Goal: Transaction & Acquisition: Purchase product/service

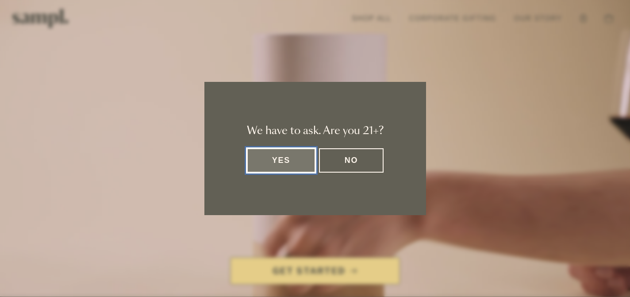
click at [274, 169] on button "Yes" at bounding box center [281, 160] width 69 height 24
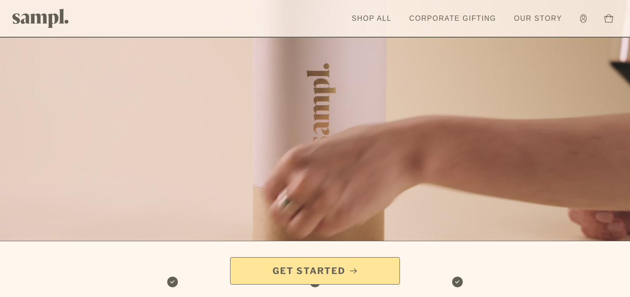
scroll to position [57, 0]
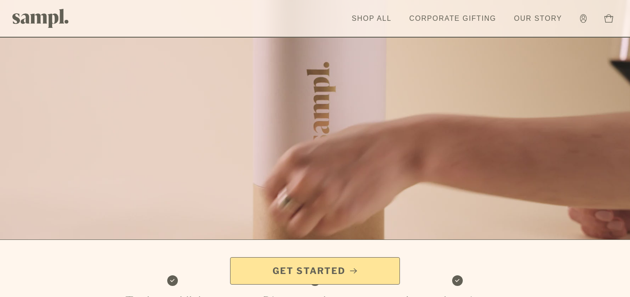
click at [282, 275] on span "Get Started" at bounding box center [309, 271] width 73 height 12
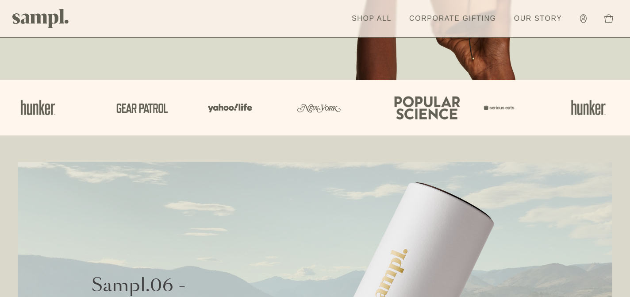
scroll to position [322, 0]
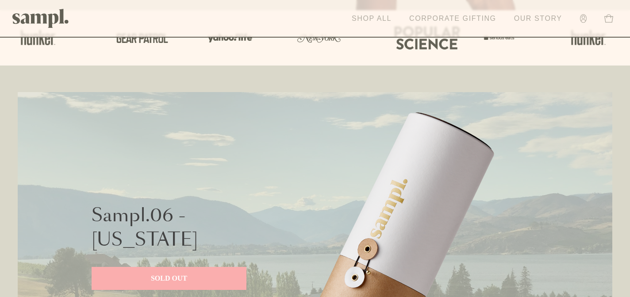
click at [376, 18] on link "Shop All" at bounding box center [372, 18] width 49 height 19
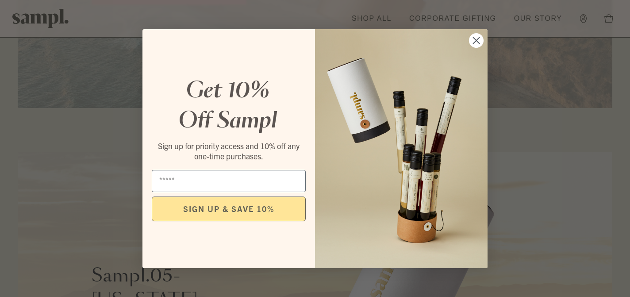
scroll to position [1681, 0]
click at [480, 41] on circle "Close dialog" at bounding box center [476, 40] width 15 height 15
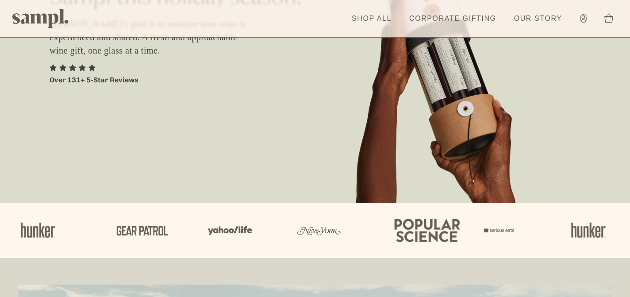
scroll to position [0, 0]
